Goal: Information Seeking & Learning: Learn about a topic

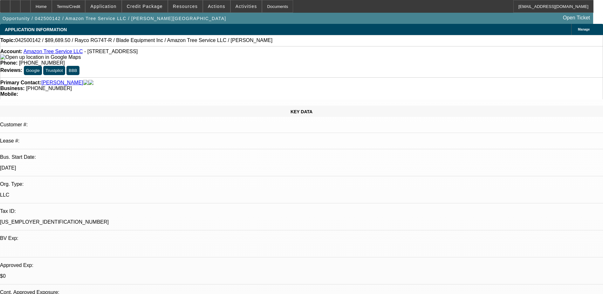
select select "2"
select select "0.1"
select select "0"
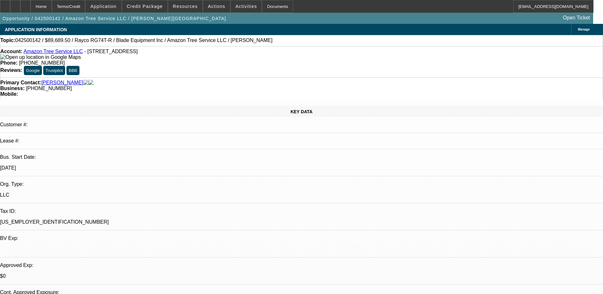
select select "0"
select select "2"
select select "0"
select select "1"
select select "2"
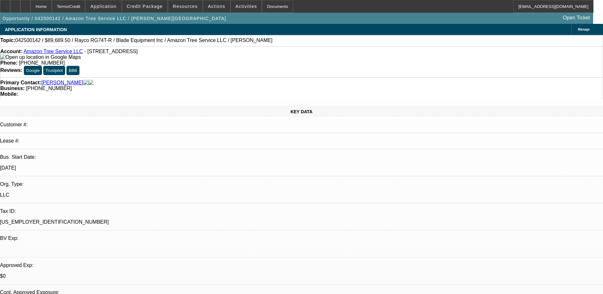
select select "4"
select select "1"
select select "6"
select select "1"
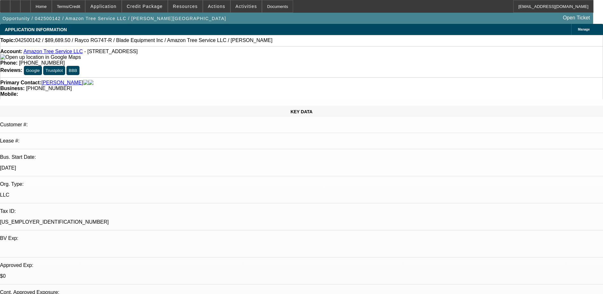
select select "2"
select select "6"
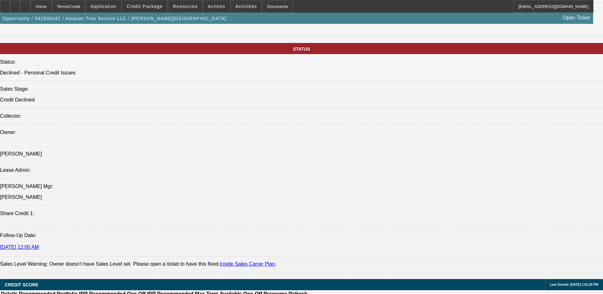
scroll to position [64, 0]
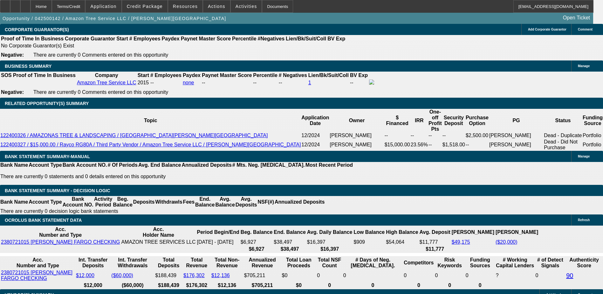
scroll to position [32, 0]
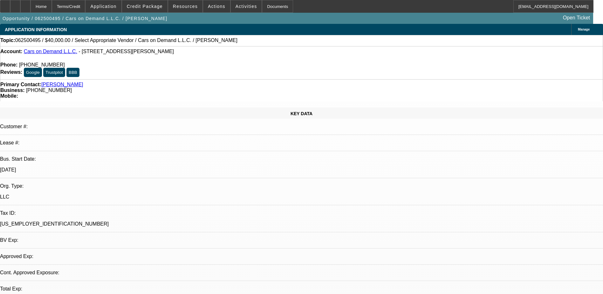
select select "0"
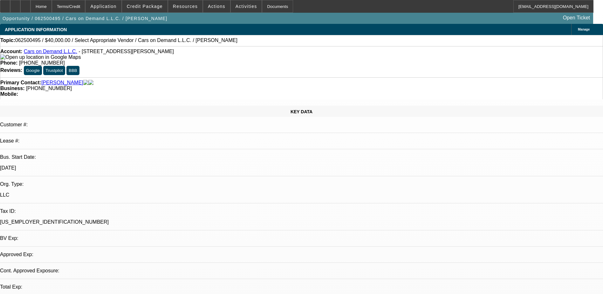
select select "2"
select select "0.1"
select select "4"
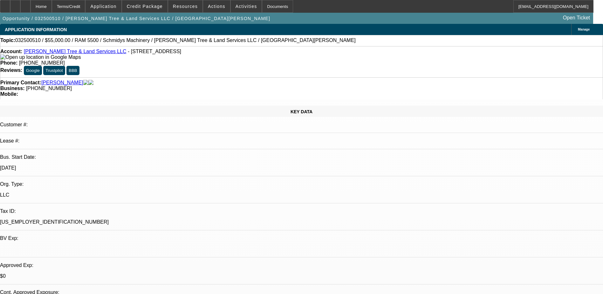
select select "0"
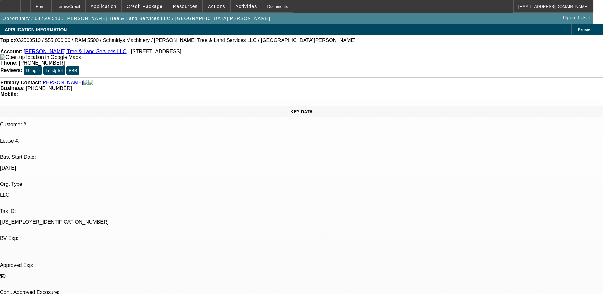
select select "0"
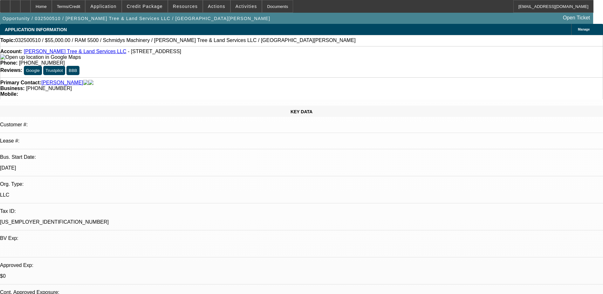
select select "0"
select select "1"
select select "6"
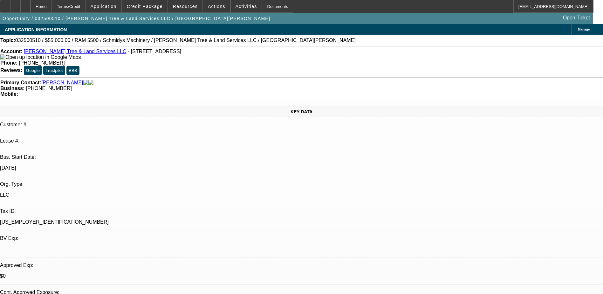
select select "1"
select select "6"
select select "1"
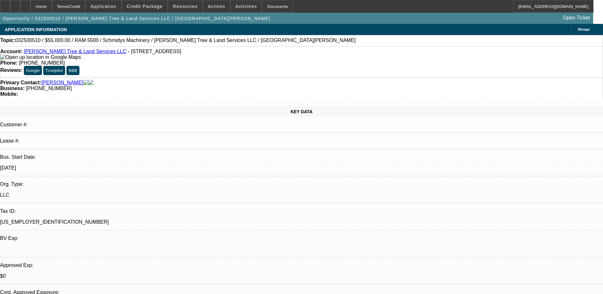
select select "6"
select select "1"
select select "6"
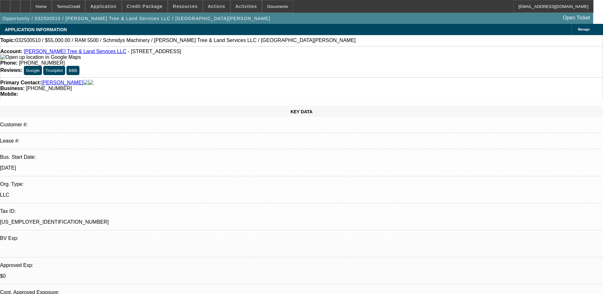
scroll to position [64, 0]
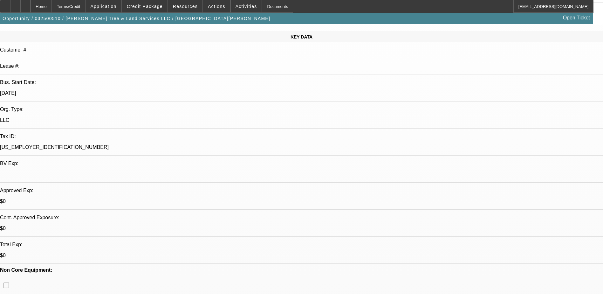
scroll to position [95, 0]
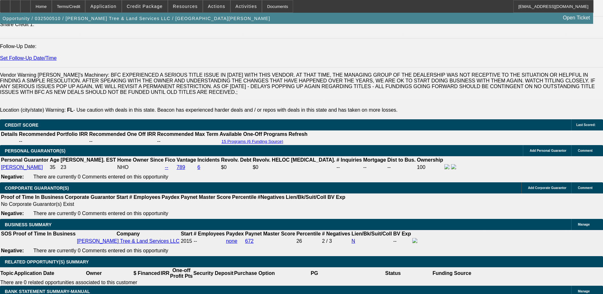
scroll to position [827, 0]
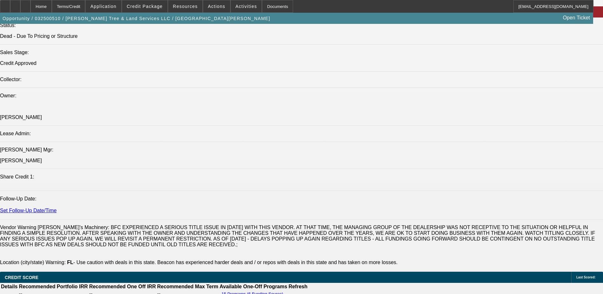
scroll to position [636, 0]
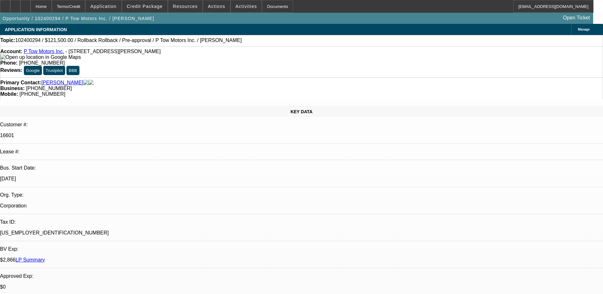
select select "0"
select select "0.1"
select select "0"
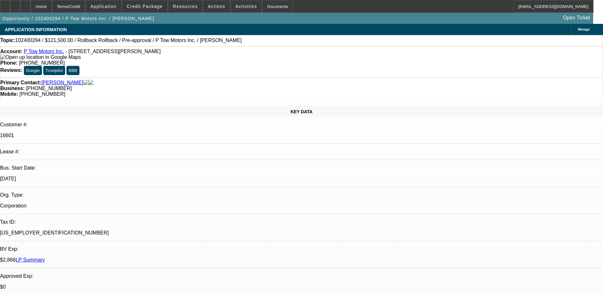
select select "0.1"
select select "2"
select select "0.1"
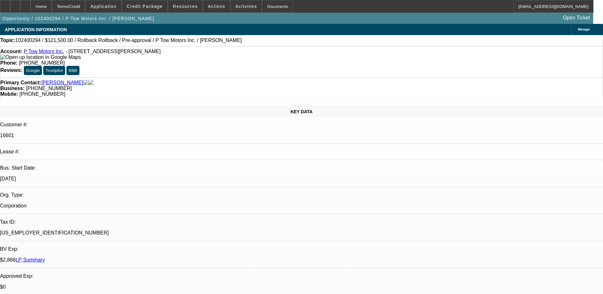
select select "2"
select select "0.1"
select select "1"
select select "3"
select select "4"
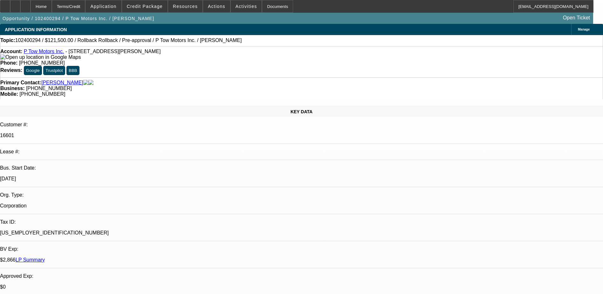
select select "1"
select select "3"
select select "4"
select select "1"
select select "2"
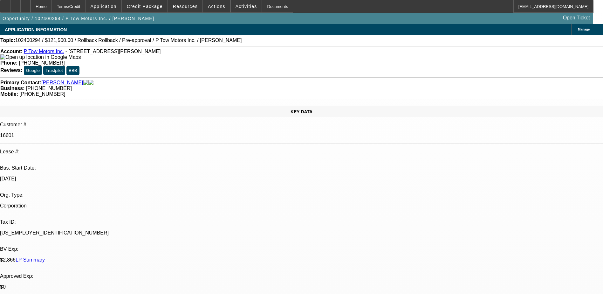
select select "4"
select select "1"
select select "2"
select select "4"
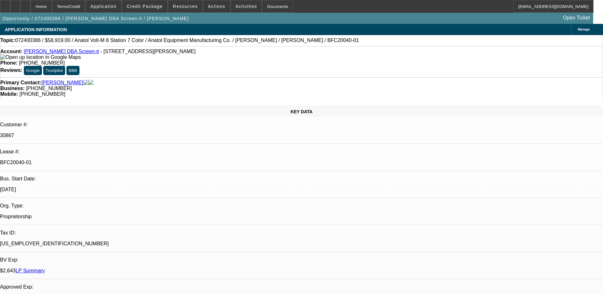
select select "0"
select select "0.1"
select select "0"
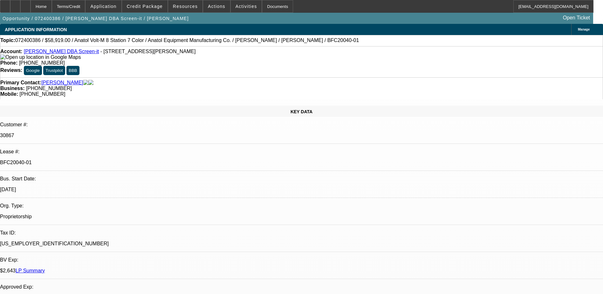
select select "0.1"
select select "0"
select select "0.1"
select select "0"
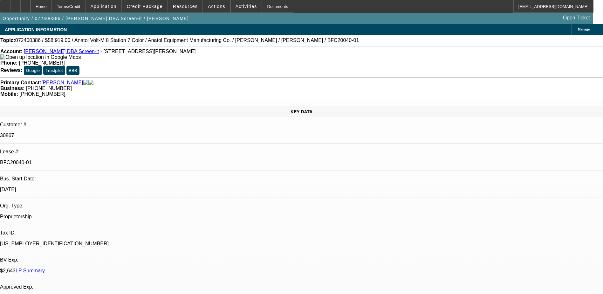
select select "0"
select select "0.1"
select select "1"
select select "4"
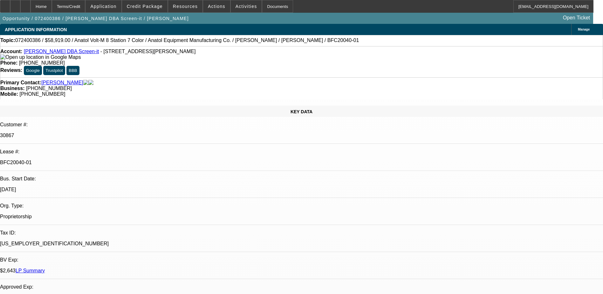
select select "1"
select select "4"
select select "1"
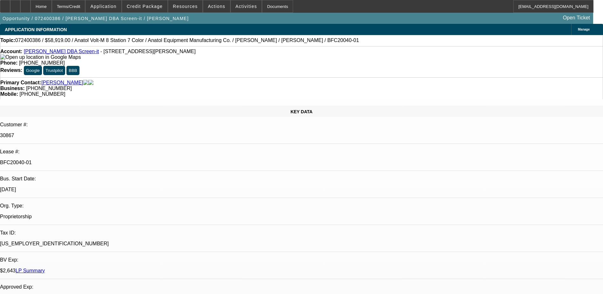
select select "4"
select select "1"
select select "4"
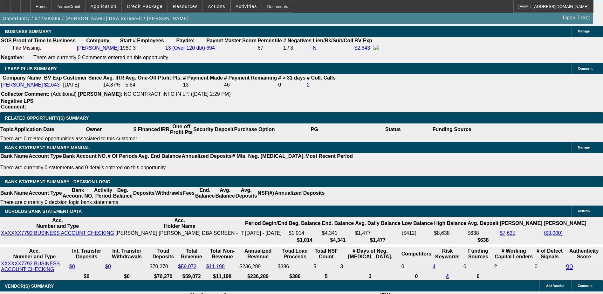
scroll to position [1049, 0]
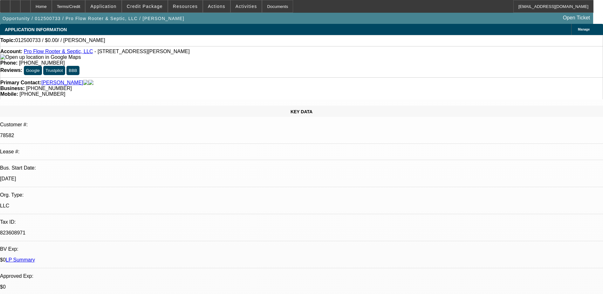
select select "0"
select select "2"
select select "0.1"
select select "4"
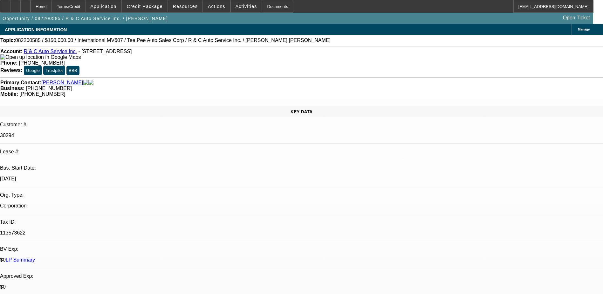
select select "0"
select select "2"
select select "0"
select select "2"
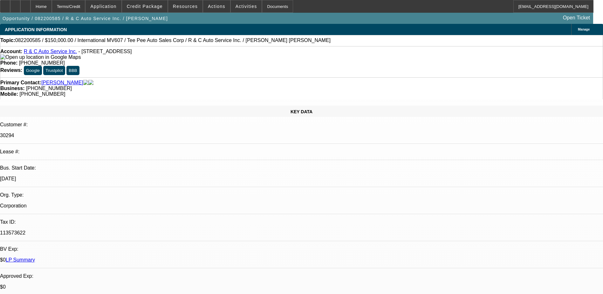
select select "0"
select select "2"
select select "0"
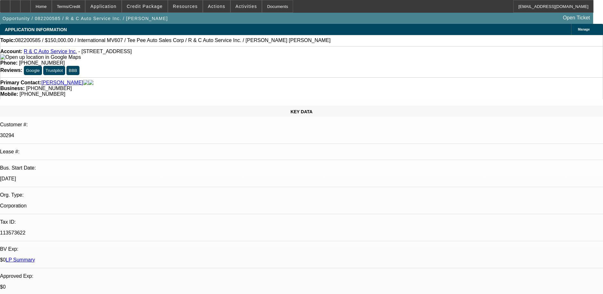
select select "0"
select select "1"
select select "2"
select select "6"
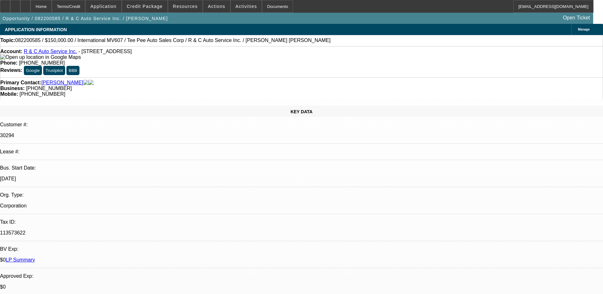
select select "1"
select select "2"
select select "6"
select select "1"
select select "2"
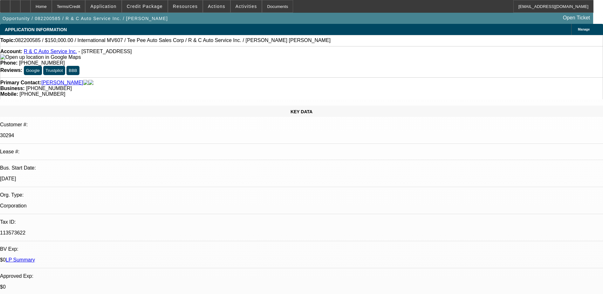
select select "6"
select select "1"
select select "2"
select select "6"
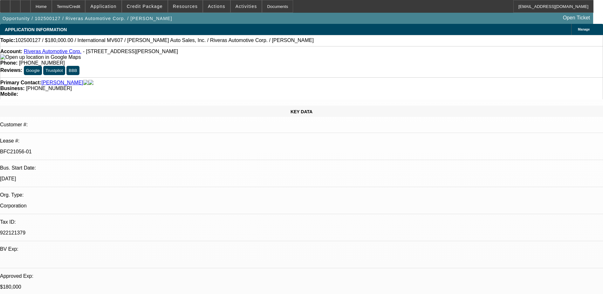
select select "0"
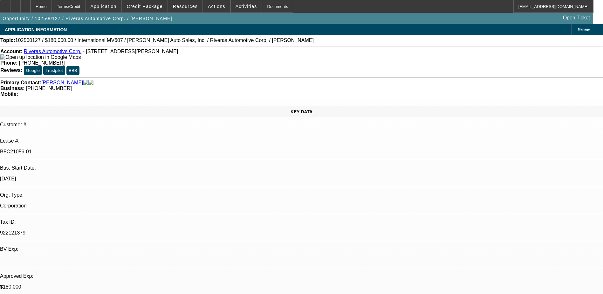
select select "0"
select select "1"
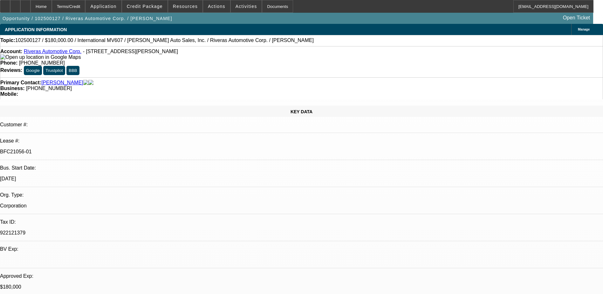
select select "2"
select select "6"
select select "1"
select select "2"
select select "6"
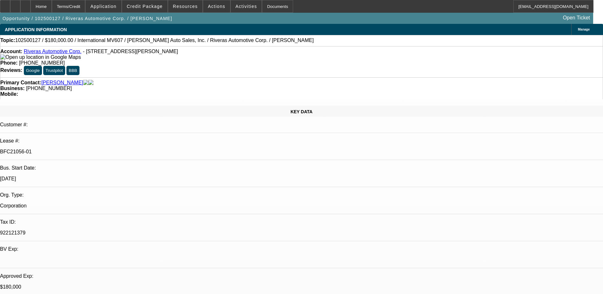
select select "1"
select select "6"
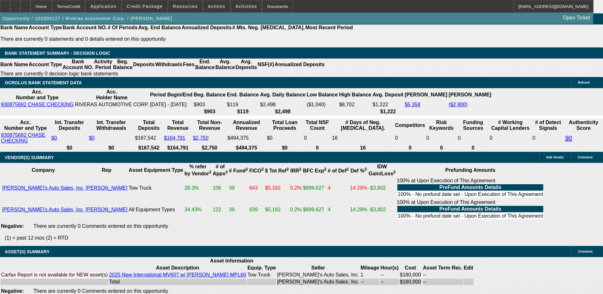
scroll to position [986, 0]
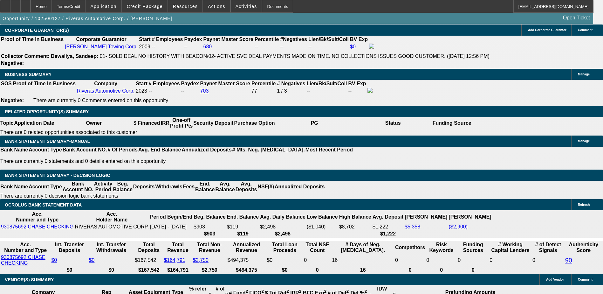
scroll to position [1017, 0]
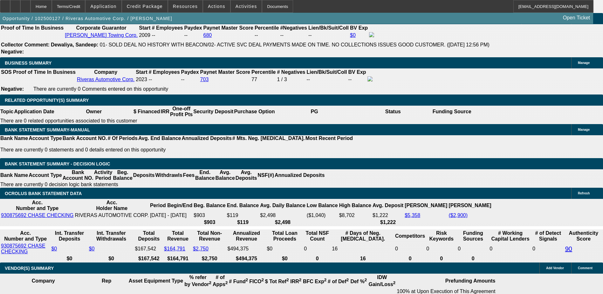
drag, startPoint x: 472, startPoint y: 235, endPoint x: 584, endPoint y: 236, distance: 111.9
drag, startPoint x: 584, startPoint y: 236, endPoint x: 486, endPoint y: 240, distance: 98.0
drag, startPoint x: 481, startPoint y: 247, endPoint x: 543, endPoint y: 253, distance: 62.9
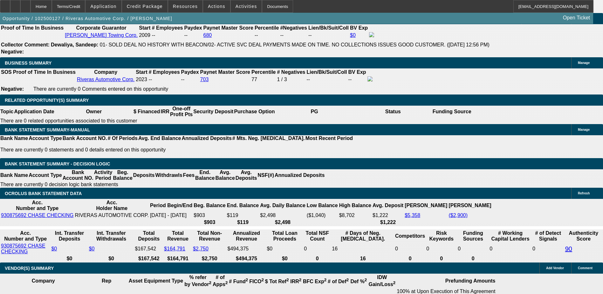
drag, startPoint x: 543, startPoint y: 253, endPoint x: 492, endPoint y: 260, distance: 51.3
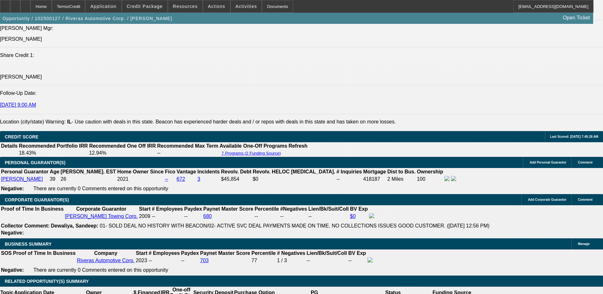
scroll to position [763, 0]
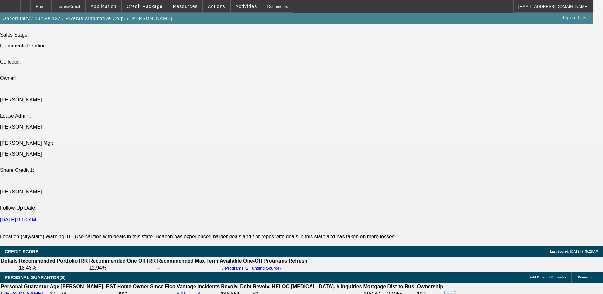
scroll to position [668, 0]
